Goal: Find specific page/section: Find specific page/section

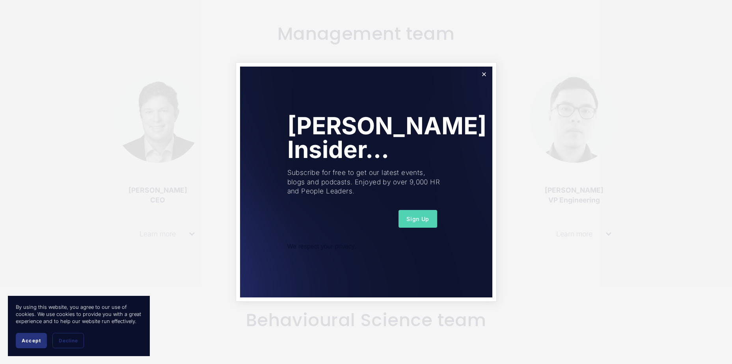
scroll to position [559, 0]
click at [481, 72] on link "Close" at bounding box center [484, 75] width 14 height 14
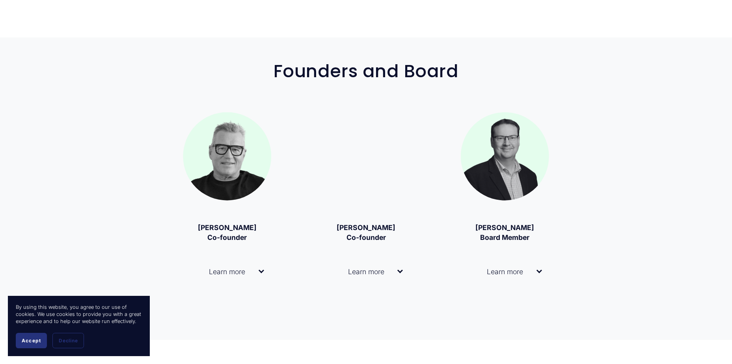
scroll to position [1142, 0]
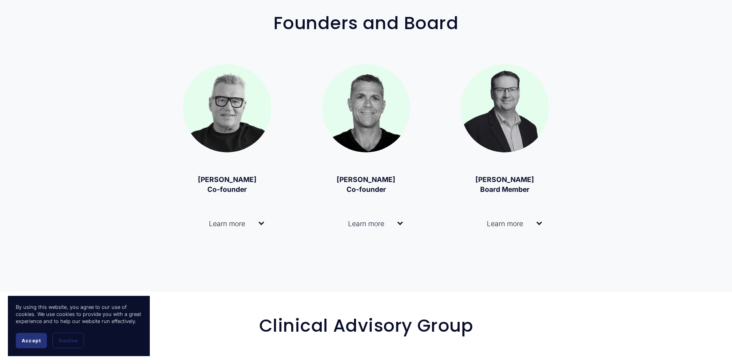
drag, startPoint x: 581, startPoint y: 138, endPoint x: 546, endPoint y: 274, distance: 140.0
click at [546, 274] on div "Founders and Board Sir John Kirwan Co-founder" at bounding box center [366, 140] width 732 height 303
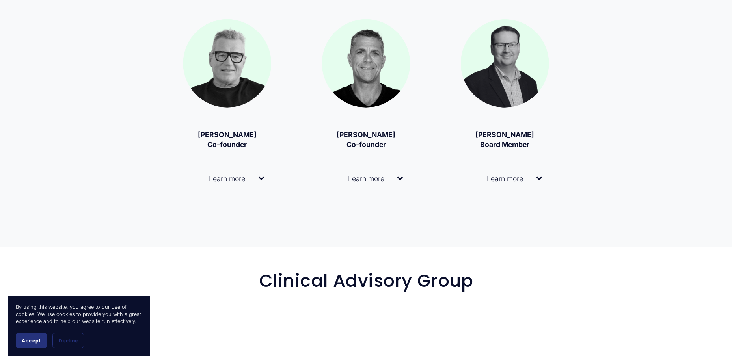
scroll to position [1188, 0]
click at [400, 181] on div at bounding box center [401, 178] width 6 height 6
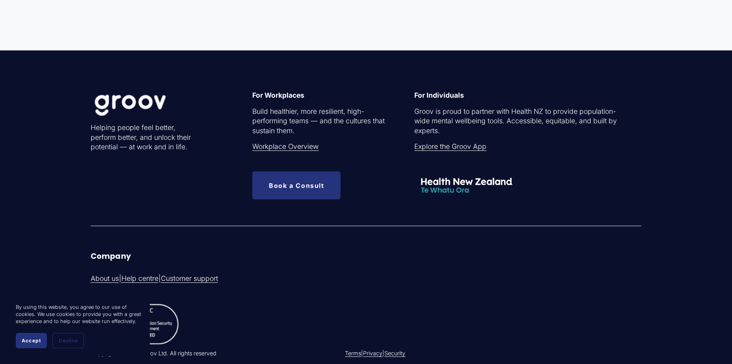
scroll to position [2749, 0]
